Goal: Task Accomplishment & Management: Manage account settings

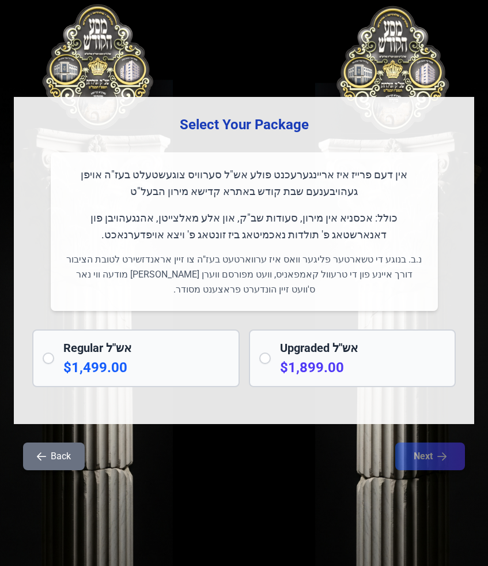
click at [61, 457] on button "Back" at bounding box center [54, 456] width 62 height 28
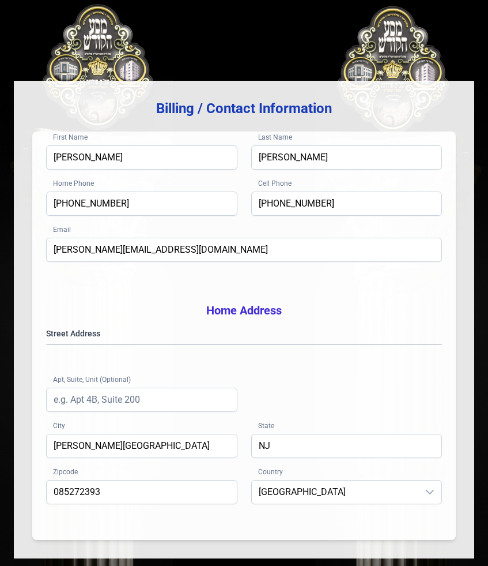
scroll to position [148, 0]
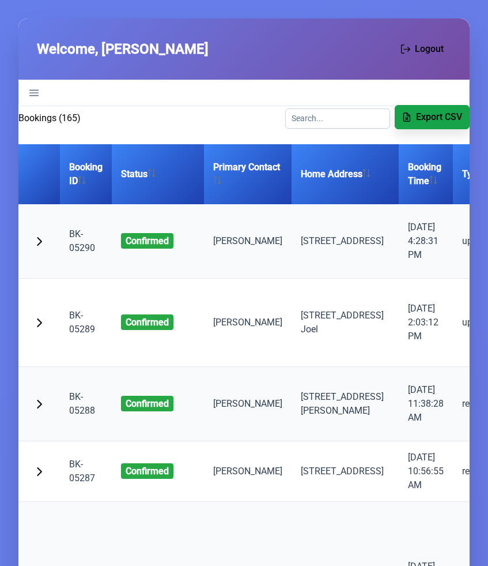
click at [424, 125] on button "Export CSV" at bounding box center [432, 117] width 75 height 24
click at [35, 244] on span "button" at bounding box center [39, 239] width 9 height 9
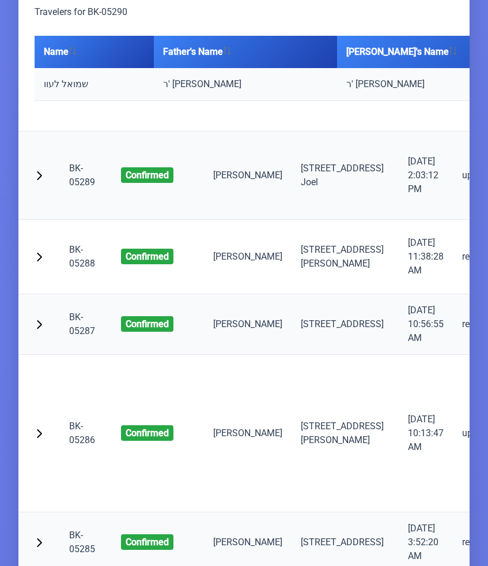
scroll to position [292, 0]
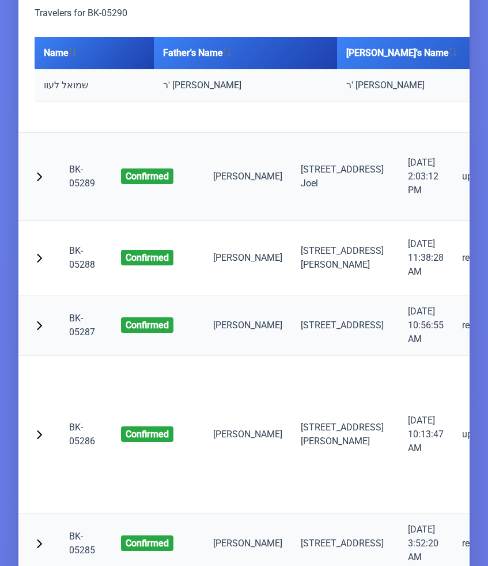
click at [49, 210] on td at bounding box center [39, 177] width 42 height 88
click at [43, 180] on span "button" at bounding box center [39, 175] width 9 height 9
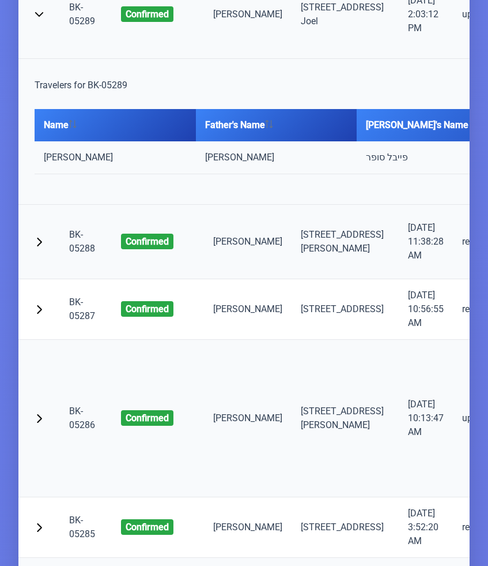
scroll to position [461, 0]
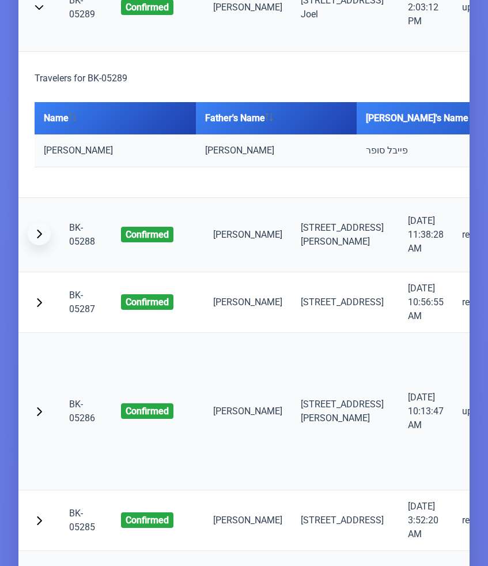
click at [41, 238] on span "button" at bounding box center [39, 233] width 9 height 9
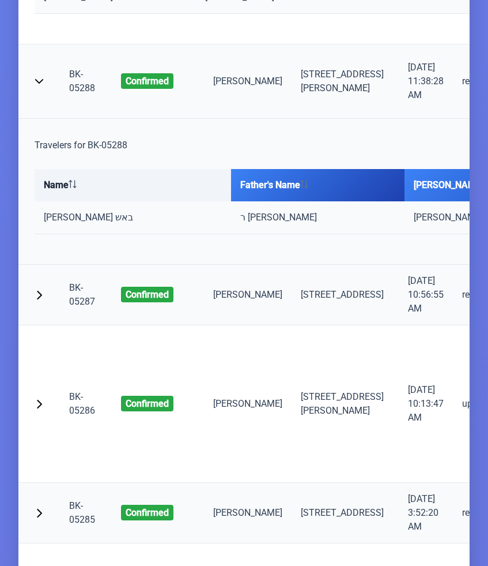
scroll to position [629, 0]
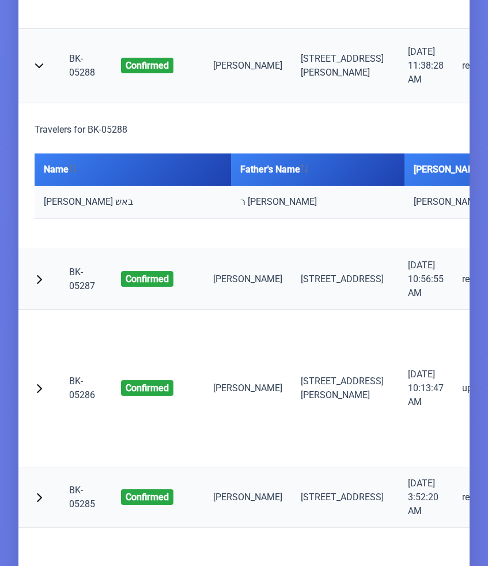
click at [39, 310] on td at bounding box center [39, 279] width 42 height 61
click at [39, 282] on span "button" at bounding box center [39, 277] width 9 height 9
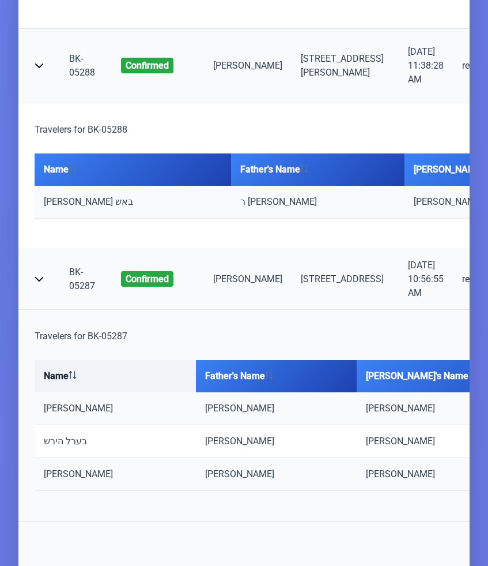
click at [55, 392] on th "Name" at bounding box center [115, 376] width 161 height 32
click at [73, 425] on td "[PERSON_NAME]" at bounding box center [115, 408] width 161 height 33
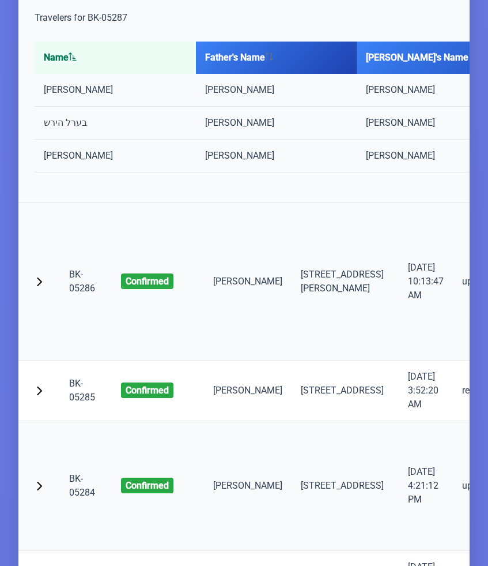
scroll to position [957, 0]
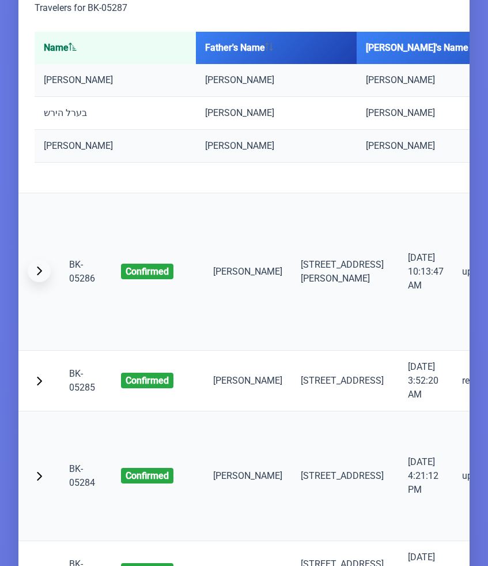
click at [40, 282] on button "button" at bounding box center [39, 270] width 23 height 23
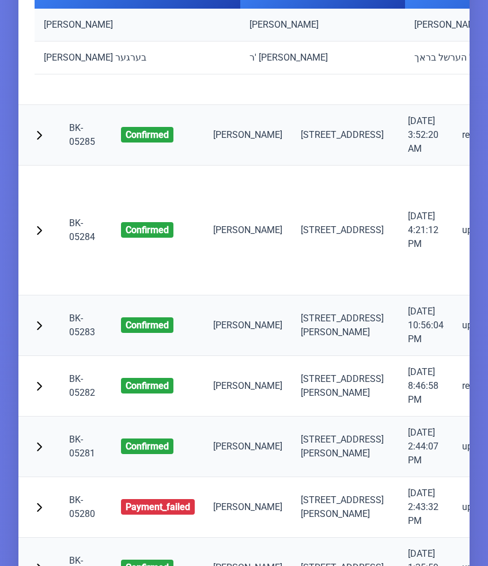
scroll to position [1394, 0]
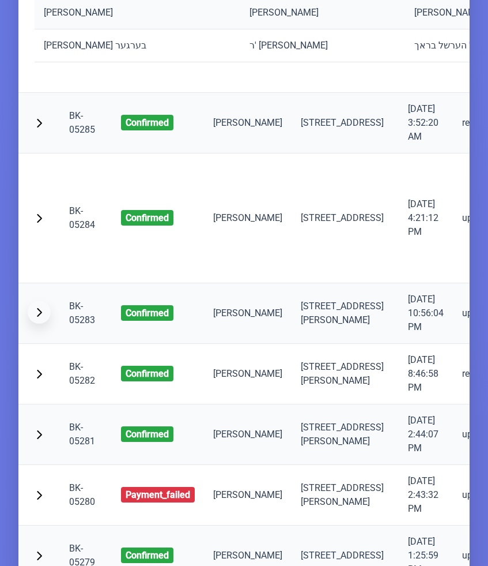
click at [48, 323] on button "button" at bounding box center [39, 311] width 23 height 23
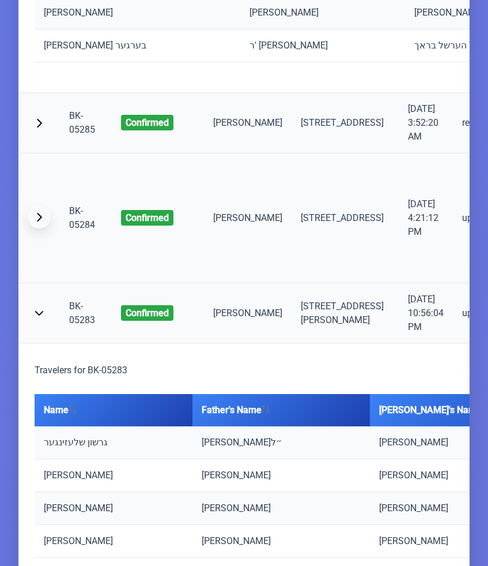
click at [44, 228] on button "button" at bounding box center [39, 216] width 23 height 23
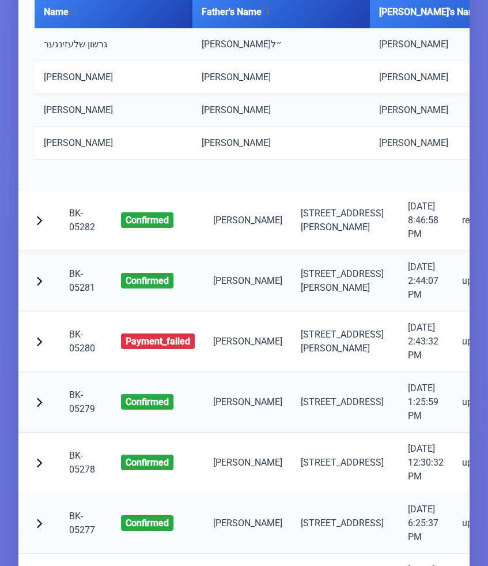
scroll to position [2006, 0]
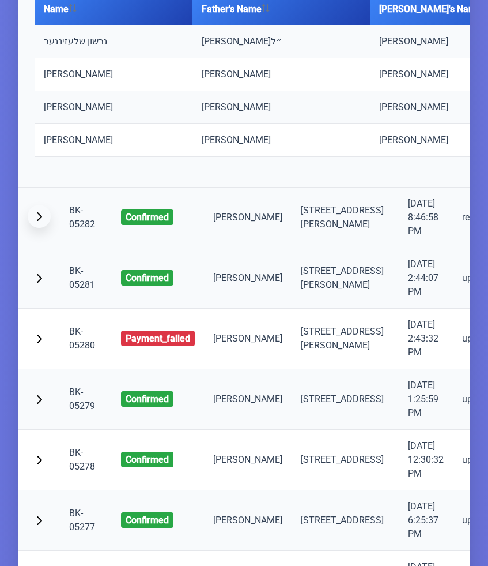
click at [45, 228] on button "button" at bounding box center [39, 216] width 23 height 23
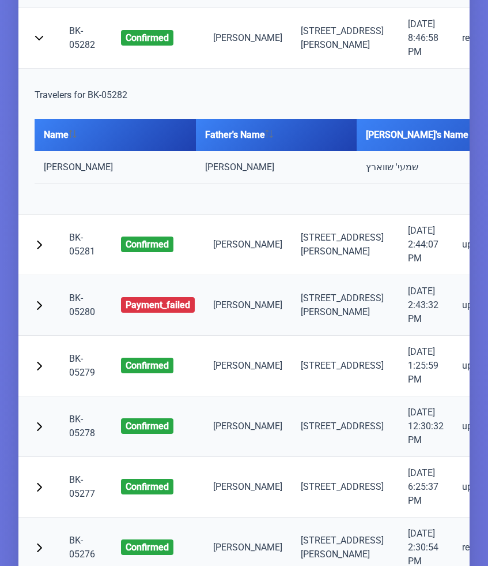
scroll to position [2193, 0]
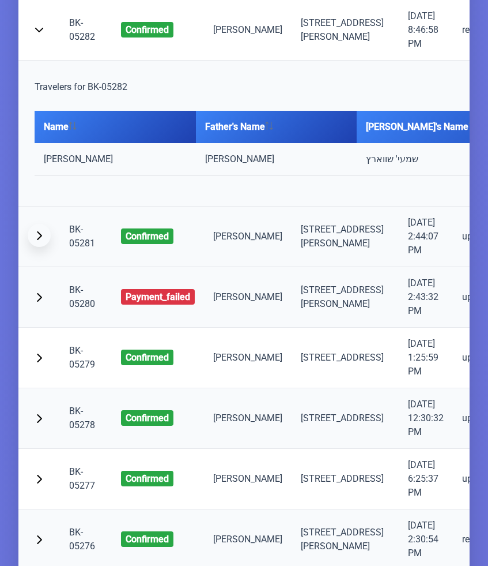
click at [40, 247] on button "button" at bounding box center [39, 235] width 23 height 23
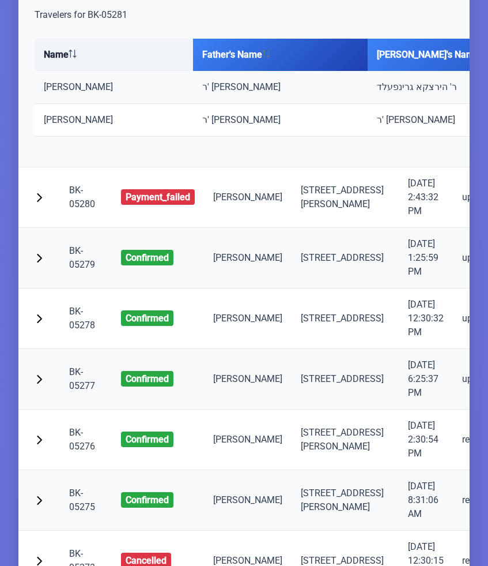
scroll to position [2483, 0]
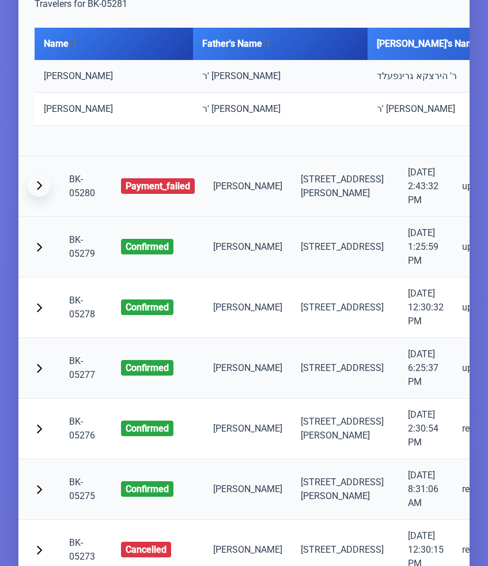
click at [35, 190] on span "button" at bounding box center [39, 184] width 9 height 9
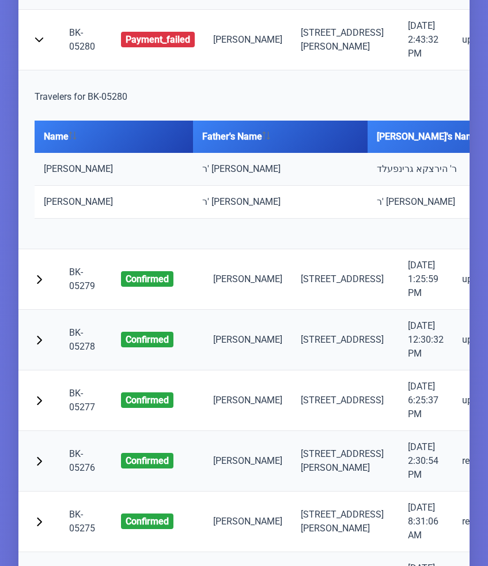
scroll to position [2627, 0]
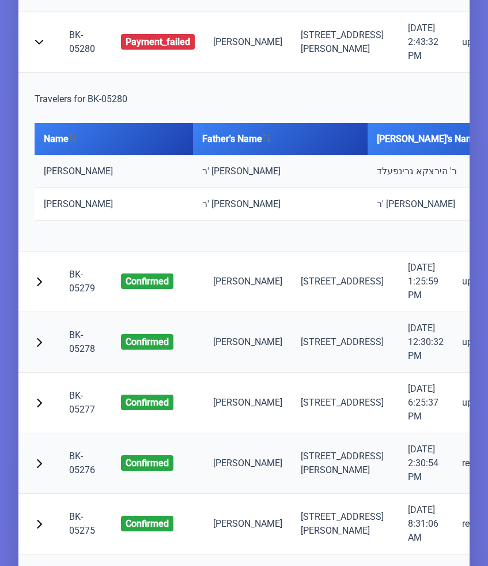
click at [75, 372] on td "BK-05278" at bounding box center [86, 342] width 52 height 61
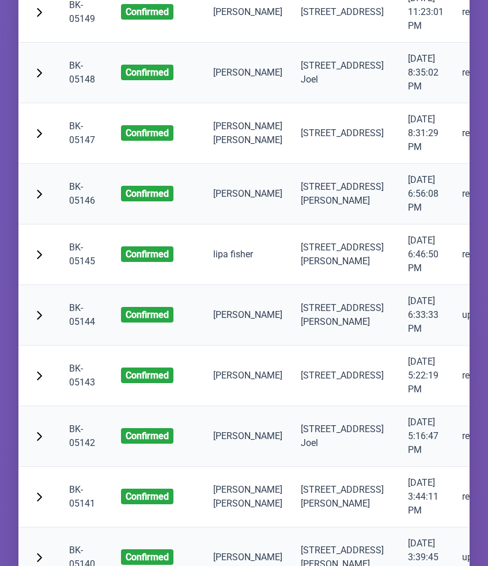
scroll to position [9846, 0]
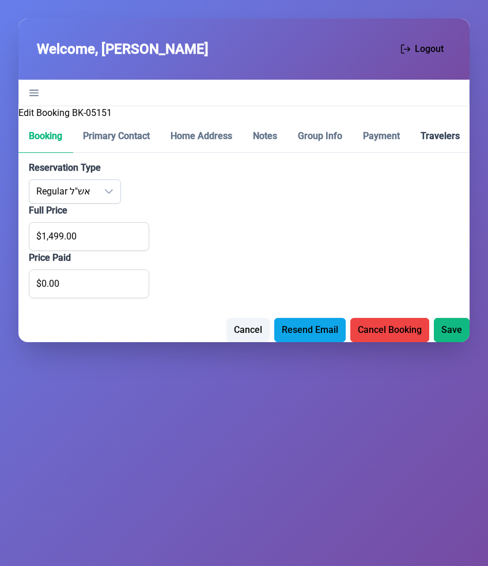
click at [454, 142] on p-tab "Travelers" at bounding box center [440, 136] width 60 height 33
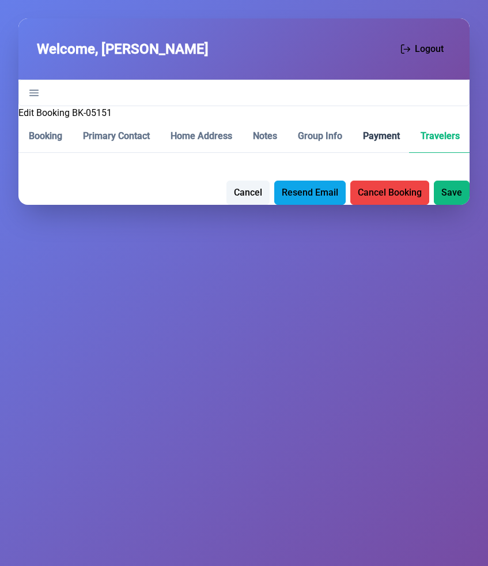
click at [408, 135] on p-tab "Payment" at bounding box center [382, 136] width 58 height 33
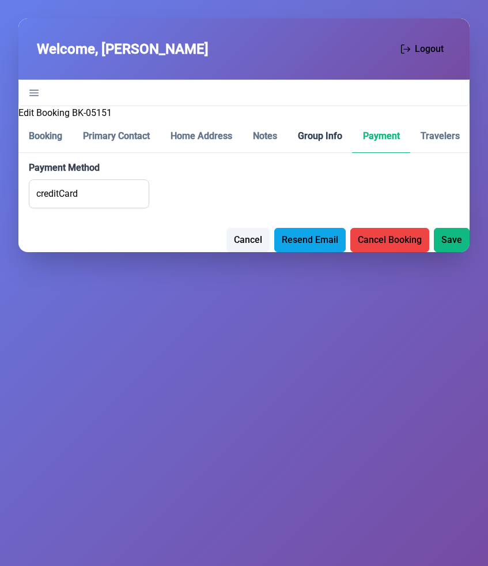
click at [330, 133] on p-tab "Group Info" at bounding box center [320, 136] width 65 height 33
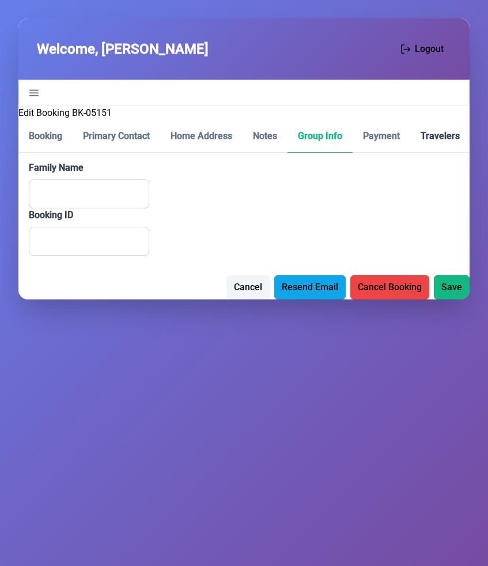
click at [420, 136] on p-tab "Travelers" at bounding box center [440, 136] width 60 height 33
